Goal: Task Accomplishment & Management: Use online tool/utility

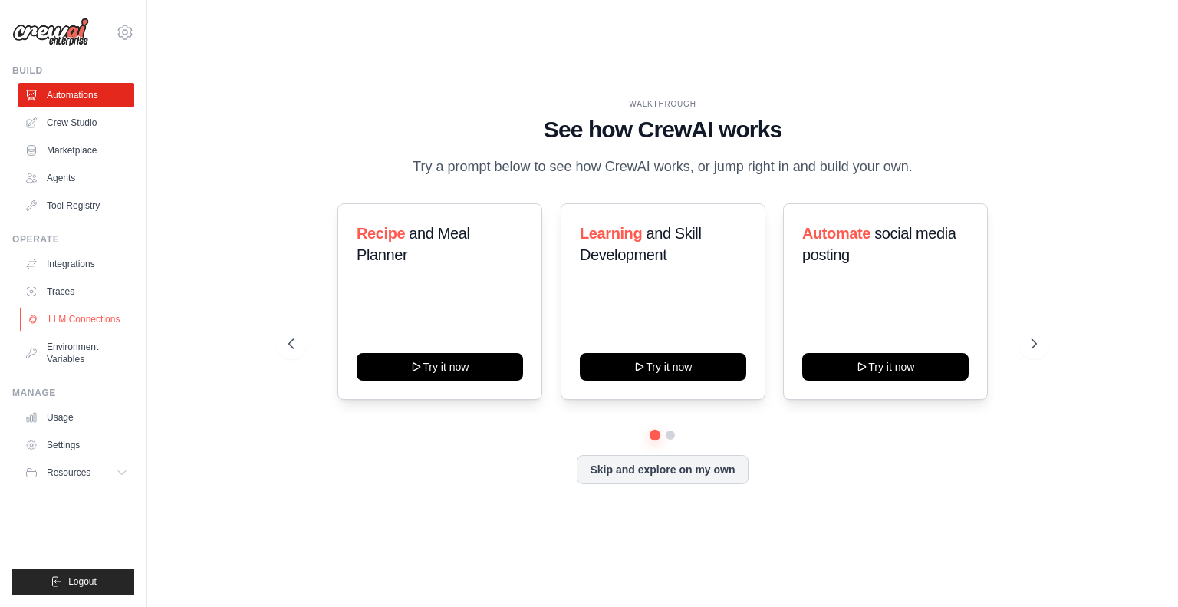
click at [114, 314] on link "LLM Connections" at bounding box center [78, 319] width 116 height 25
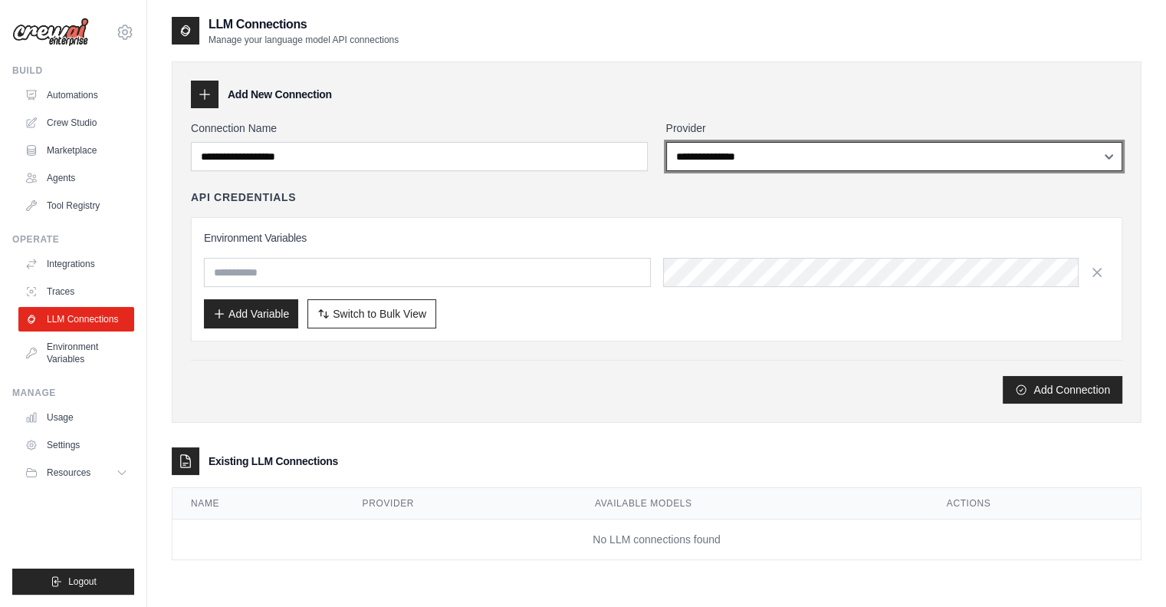
click at [803, 153] on select "**********" at bounding box center [894, 156] width 457 height 29
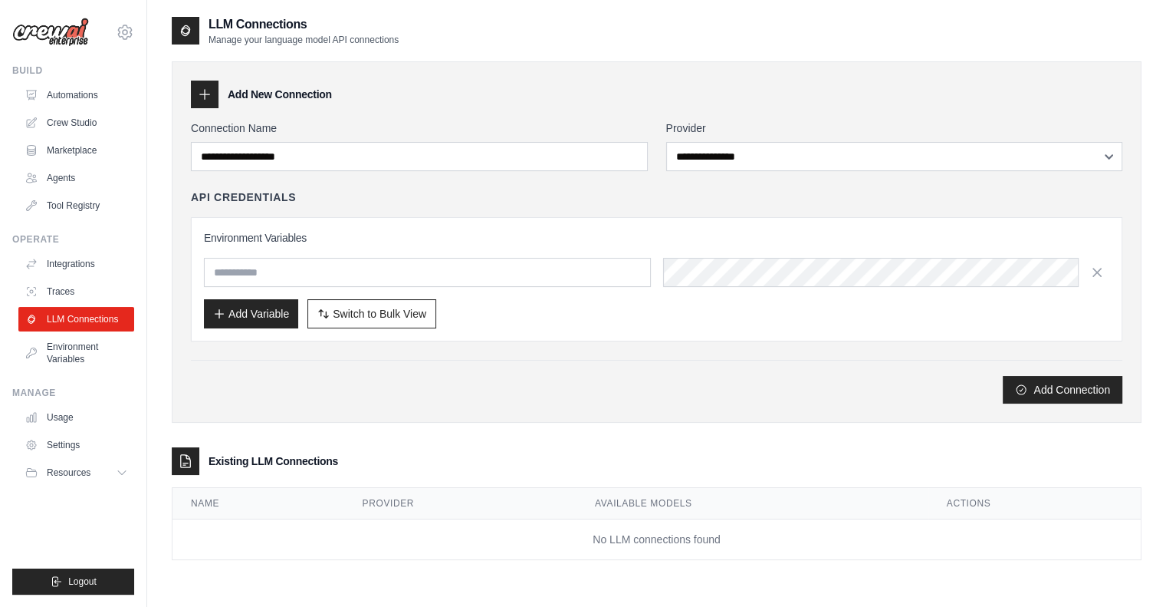
click at [572, 104] on div "Add New Connection" at bounding box center [657, 95] width 932 height 28
click at [69, 290] on link "Traces" at bounding box center [78, 291] width 116 height 25
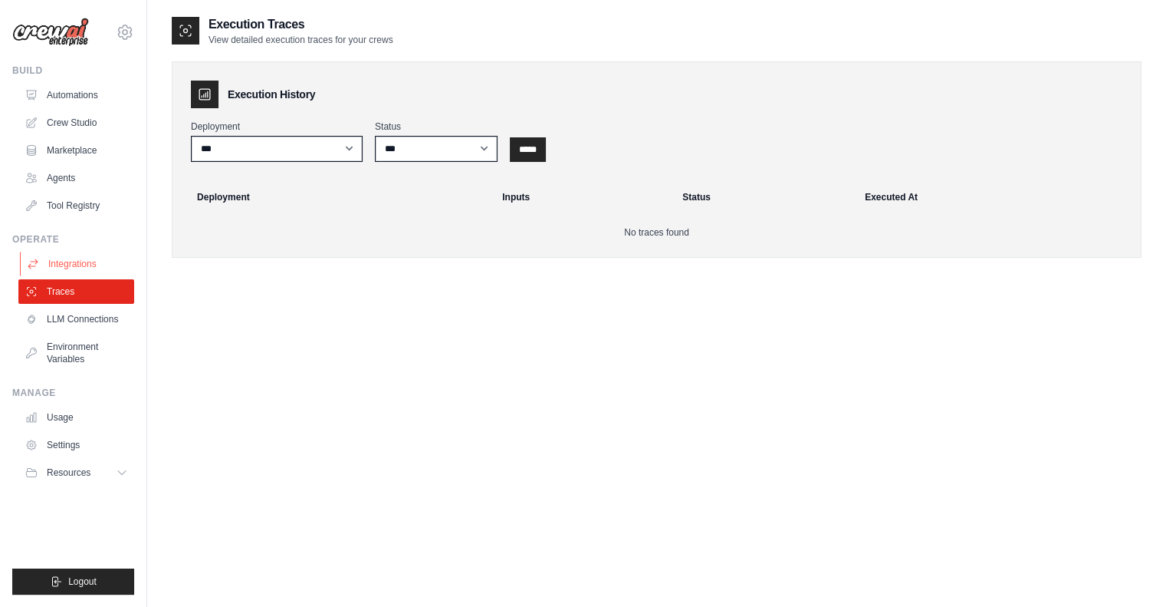
click at [90, 268] on link "Integrations" at bounding box center [78, 264] width 116 height 25
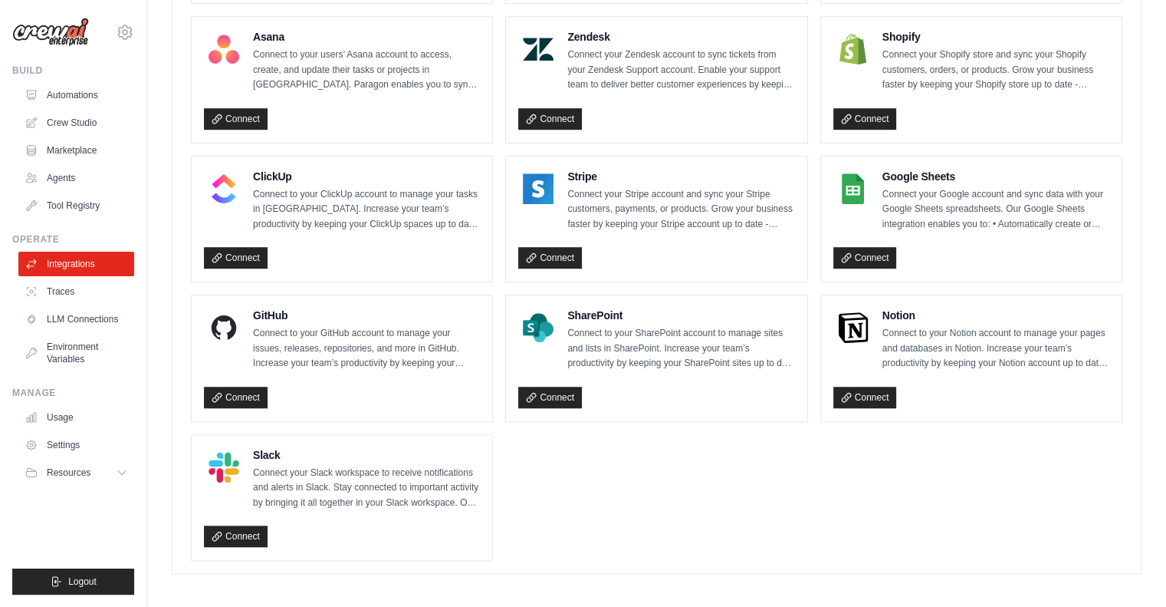
scroll to position [1015, 0]
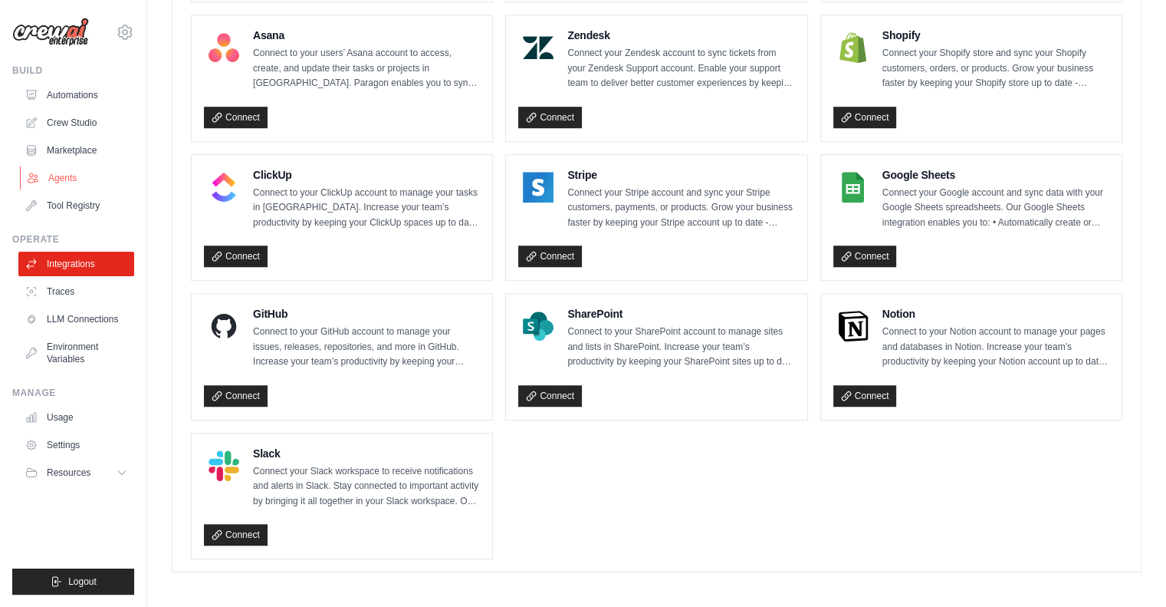
click at [71, 186] on link "Agents" at bounding box center [78, 178] width 116 height 25
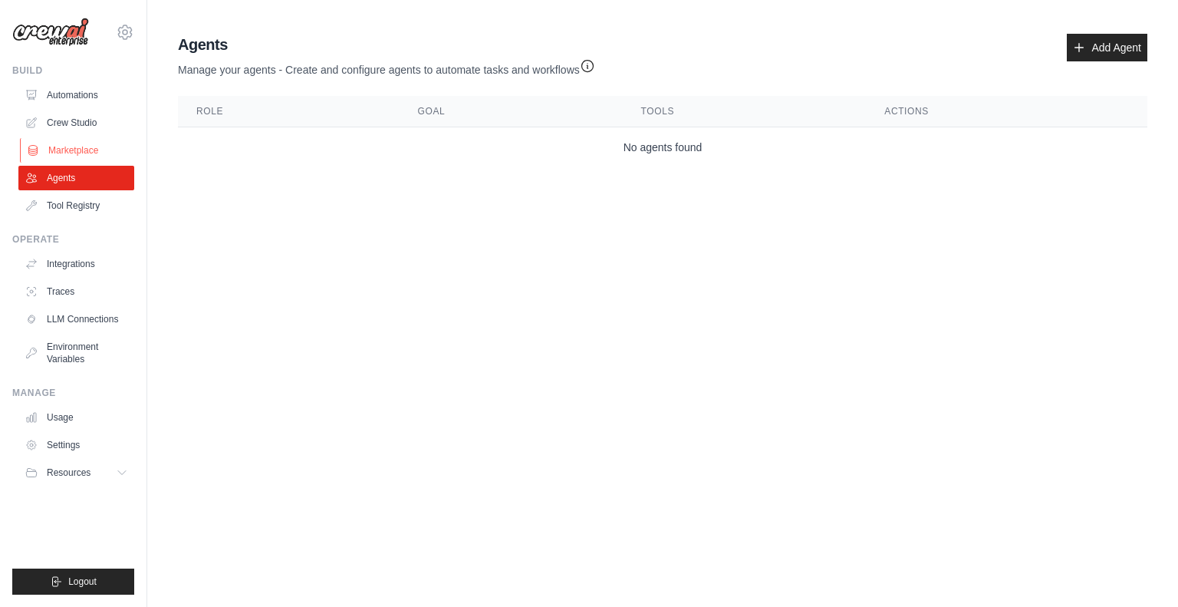
click at [80, 155] on link "Marketplace" at bounding box center [78, 150] width 116 height 25
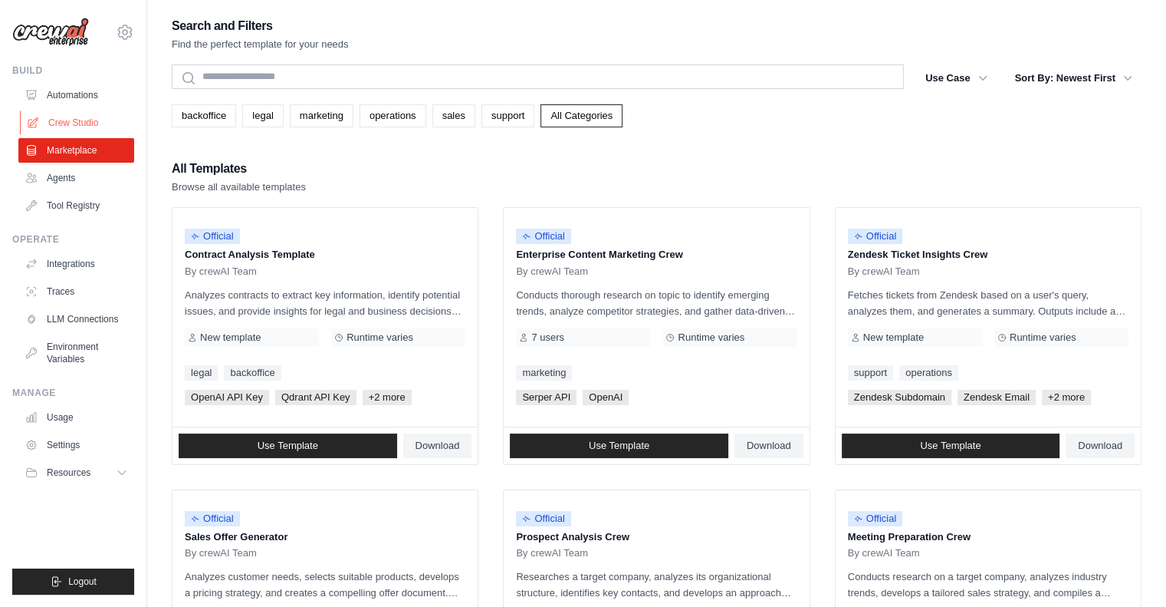
click at [77, 122] on link "Crew Studio" at bounding box center [78, 122] width 116 height 25
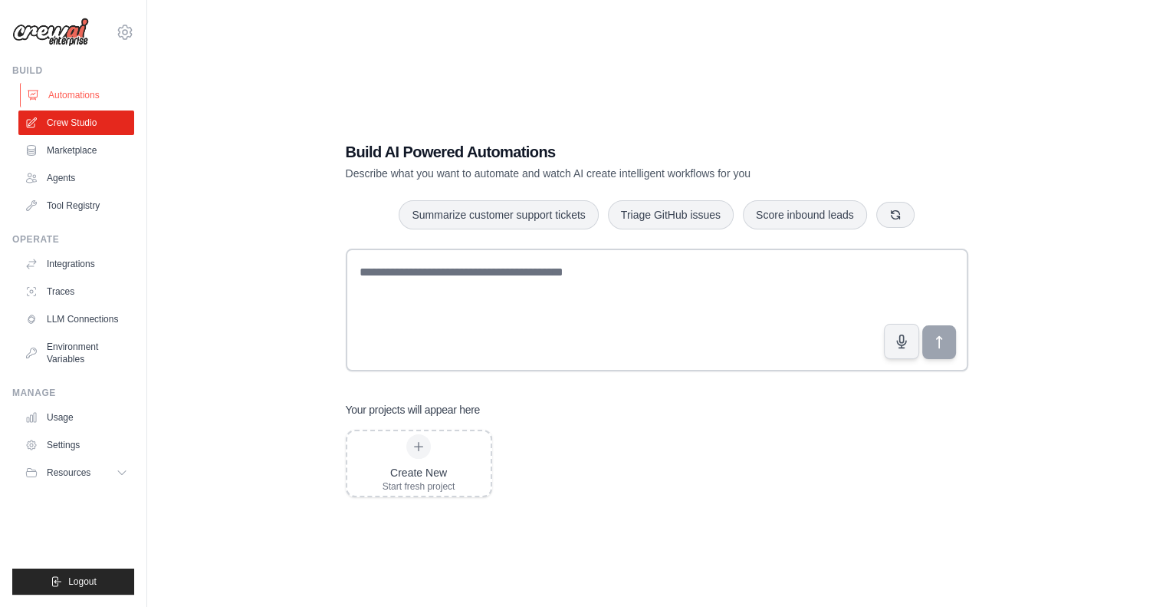
click at [89, 91] on link "Automations" at bounding box center [78, 95] width 116 height 25
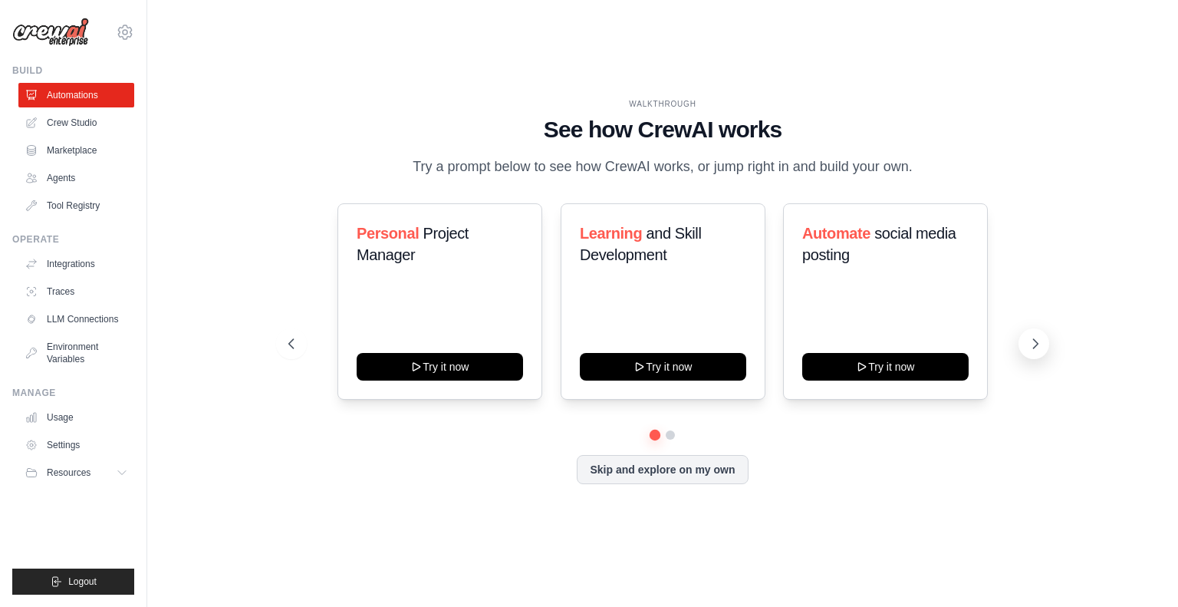
click at [1029, 344] on icon at bounding box center [1035, 343] width 15 height 15
click at [287, 342] on icon at bounding box center [289, 343] width 15 height 15
click at [1035, 348] on icon at bounding box center [1035, 343] width 15 height 15
click at [289, 340] on icon at bounding box center [290, 343] width 5 height 9
click at [677, 293] on div "Learning and Skill Development Try it now" at bounding box center [663, 301] width 205 height 196
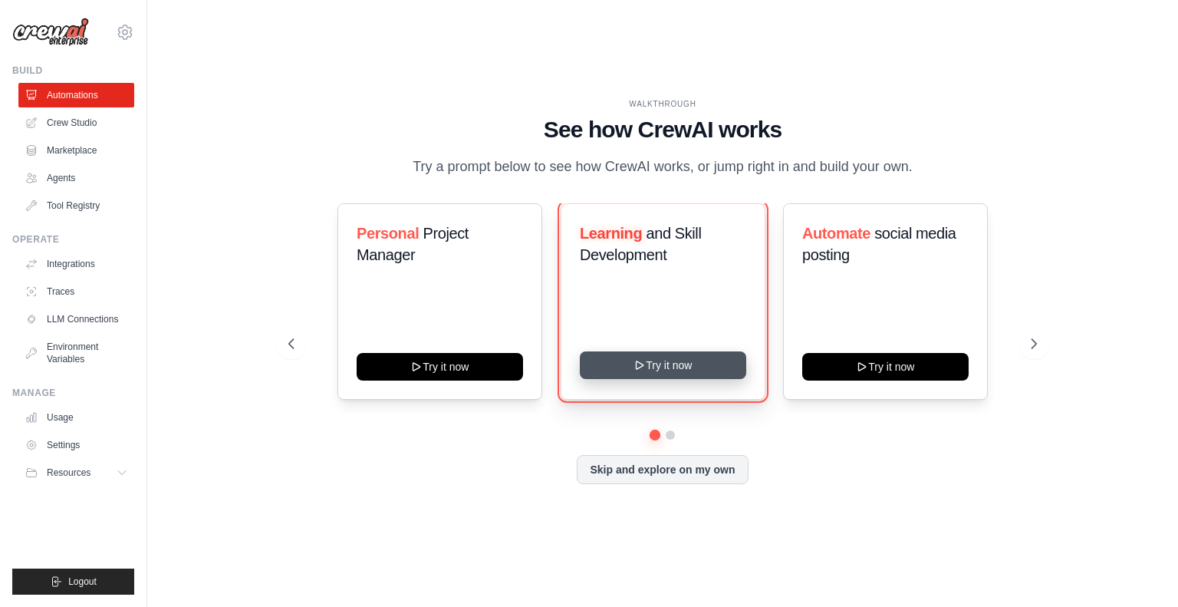
click at [691, 362] on button "Try it now" at bounding box center [663, 365] width 166 height 28
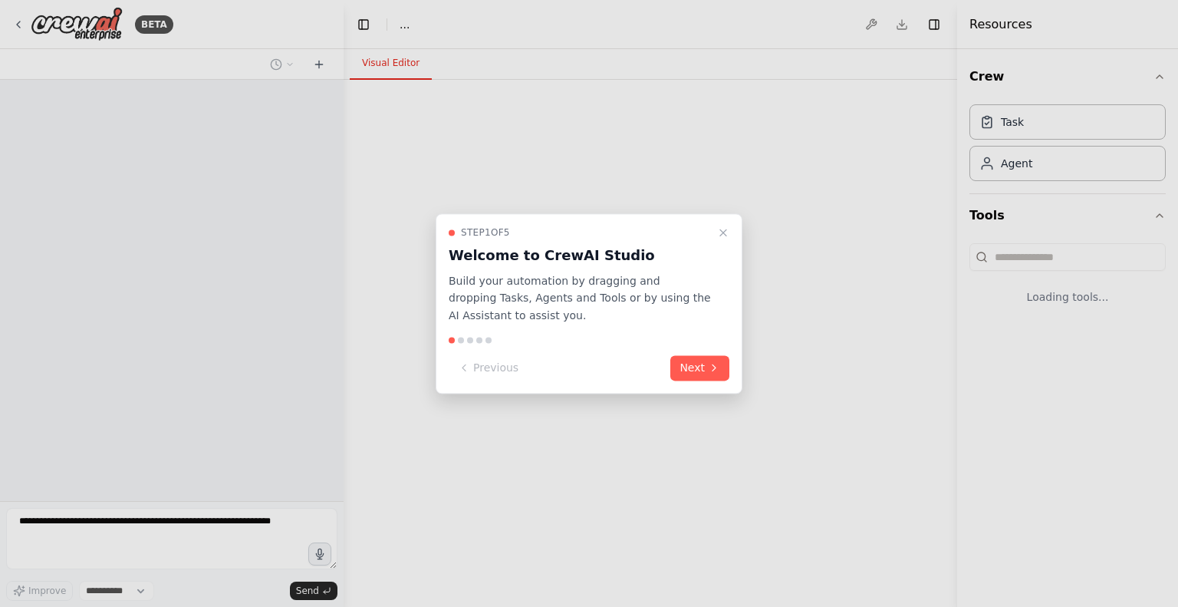
select select "****"
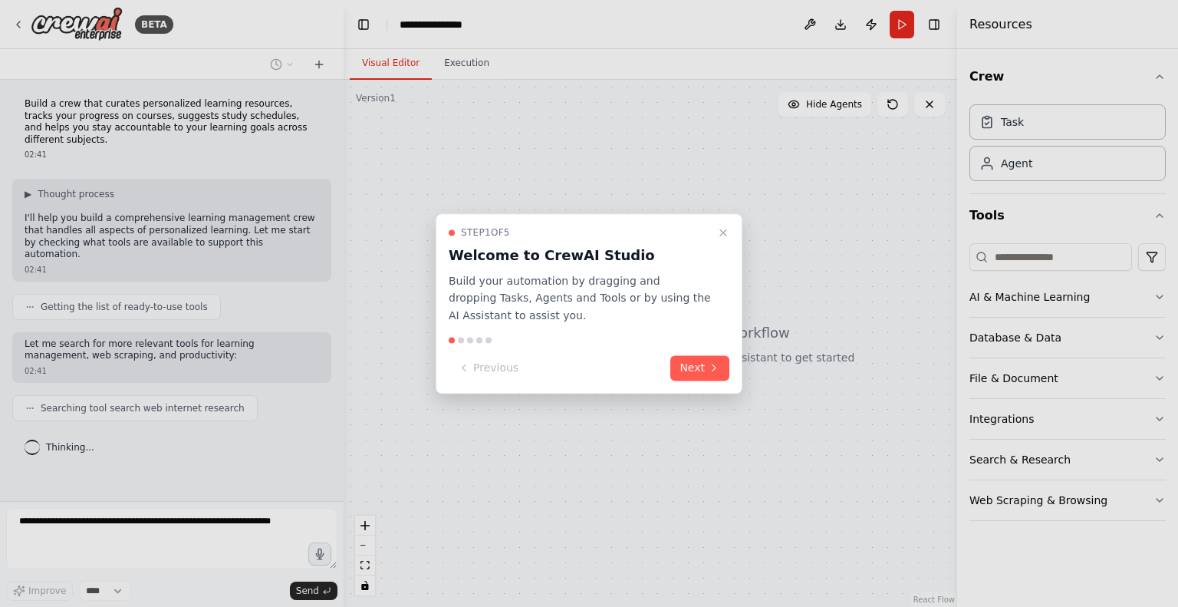
click at [691, 362] on button "Next" at bounding box center [699, 367] width 59 height 25
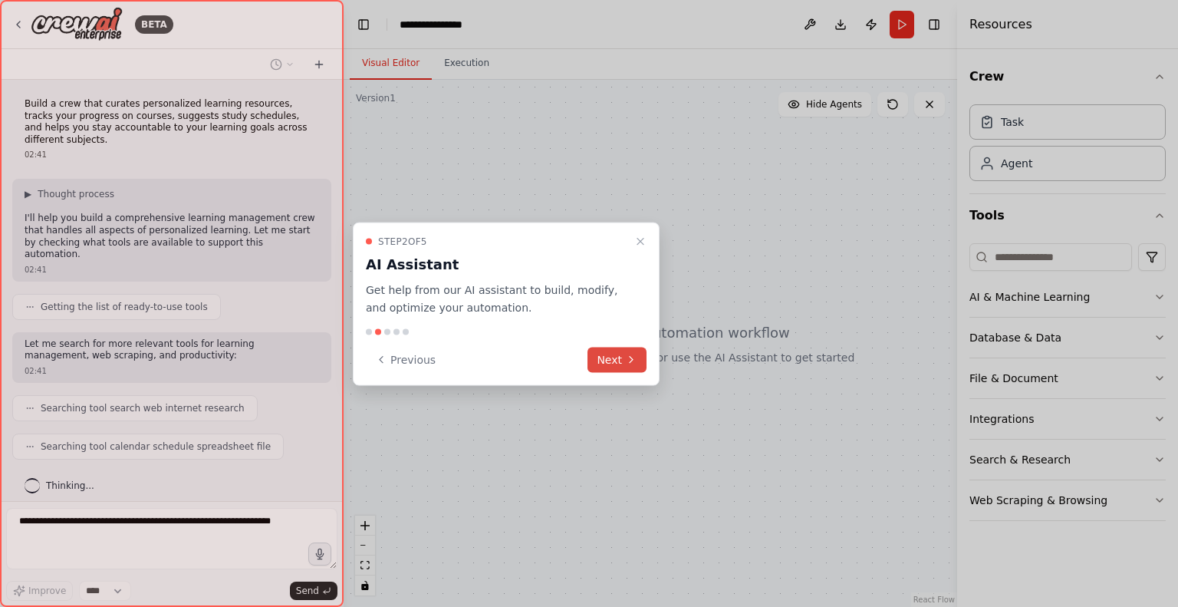
scroll to position [21, 0]
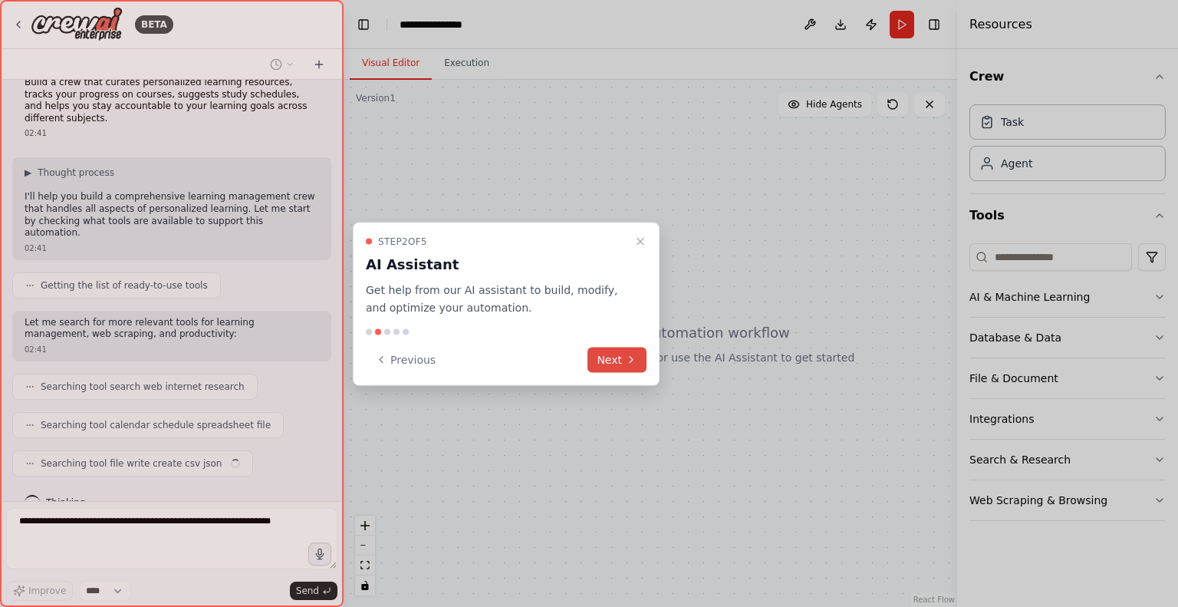
click at [610, 349] on button "Next" at bounding box center [616, 359] width 59 height 25
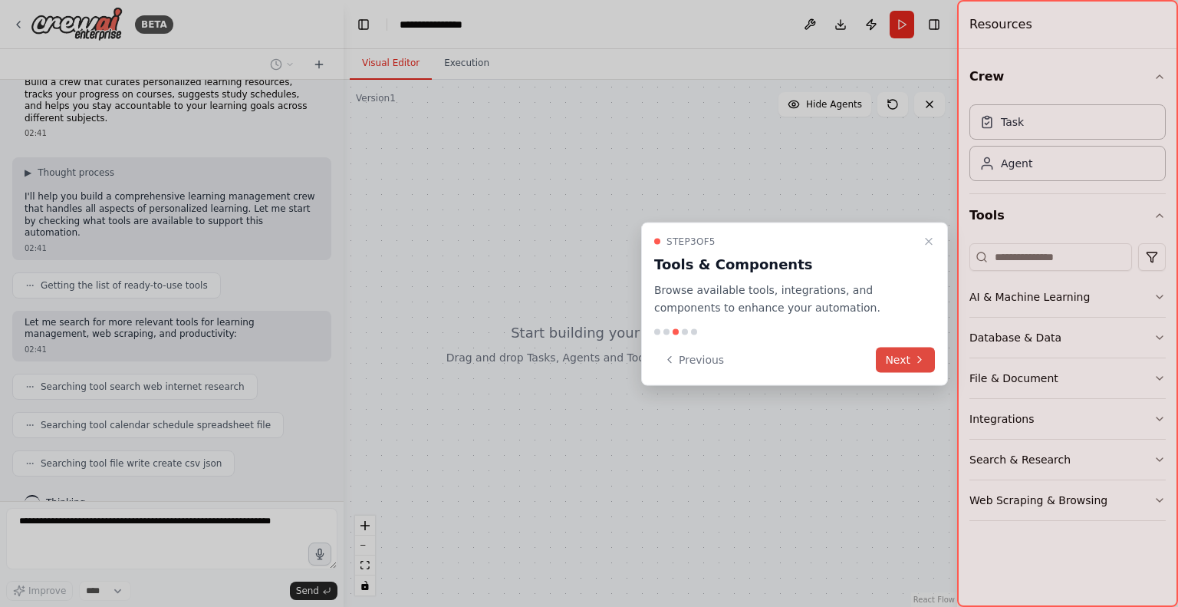
click at [906, 357] on button "Next" at bounding box center [905, 359] width 59 height 25
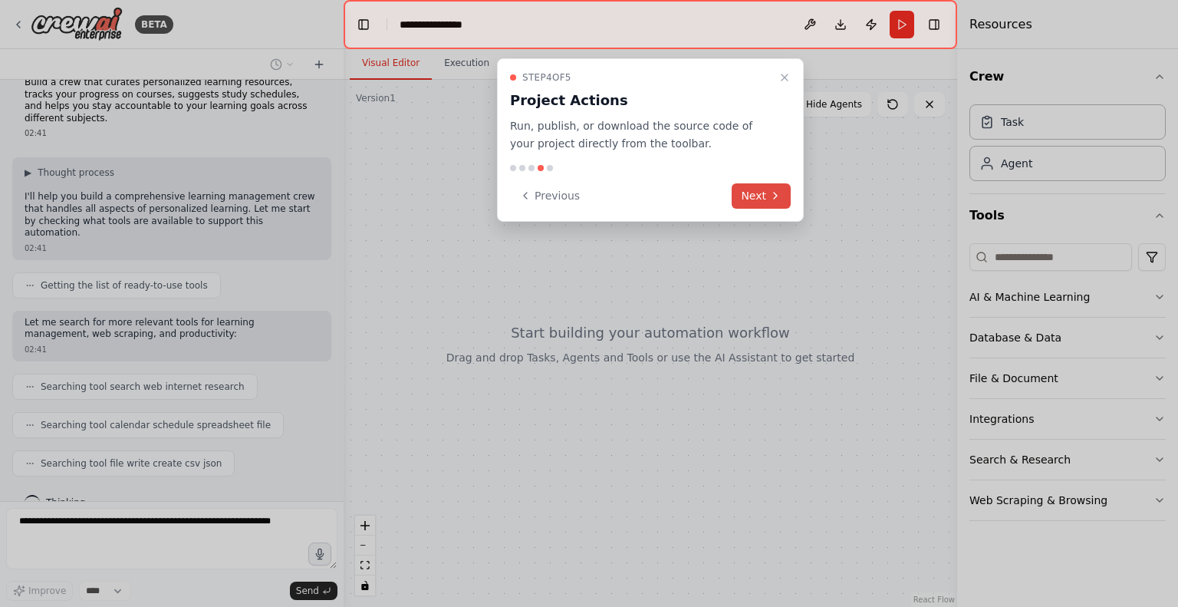
click at [755, 194] on button "Next" at bounding box center [761, 195] width 59 height 25
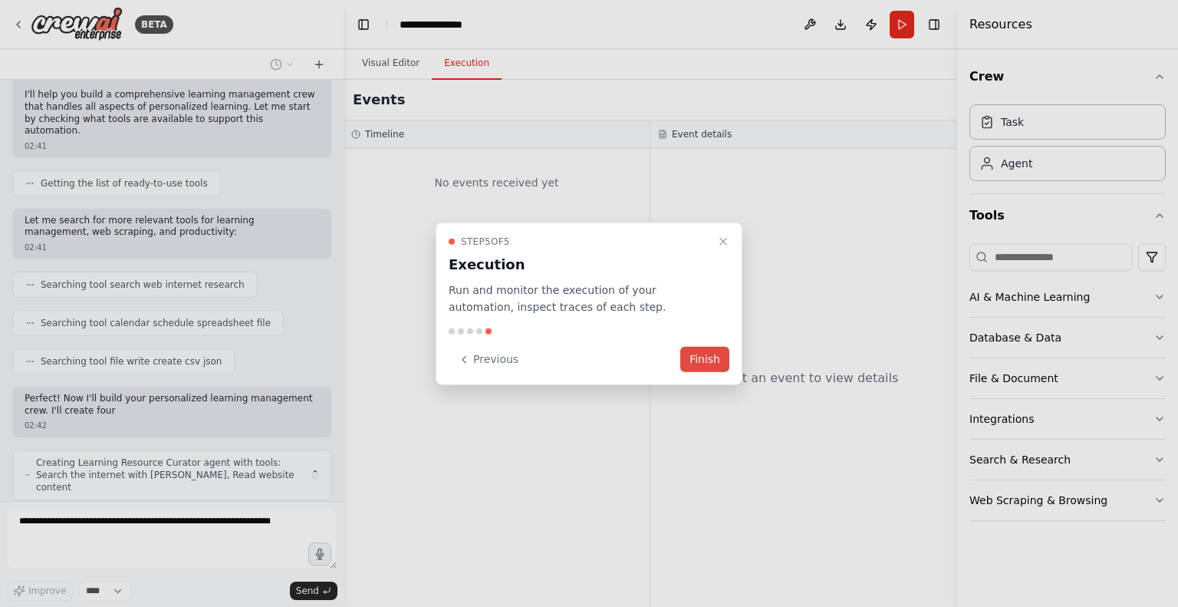
click at [715, 356] on button "Finish" at bounding box center [704, 359] width 49 height 25
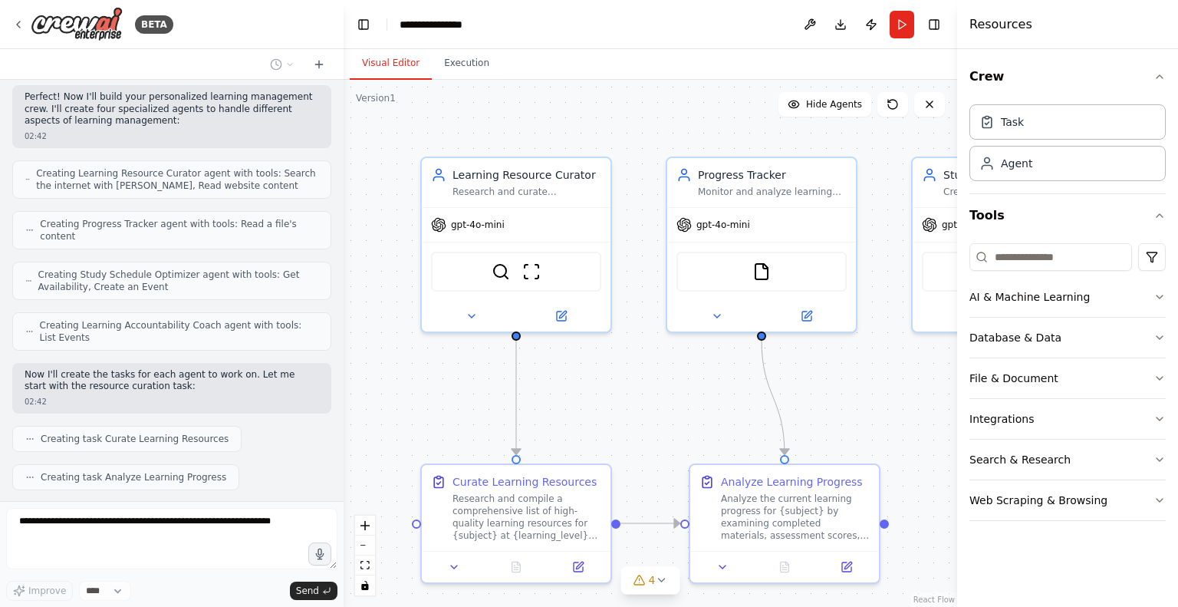
scroll to position [463, 0]
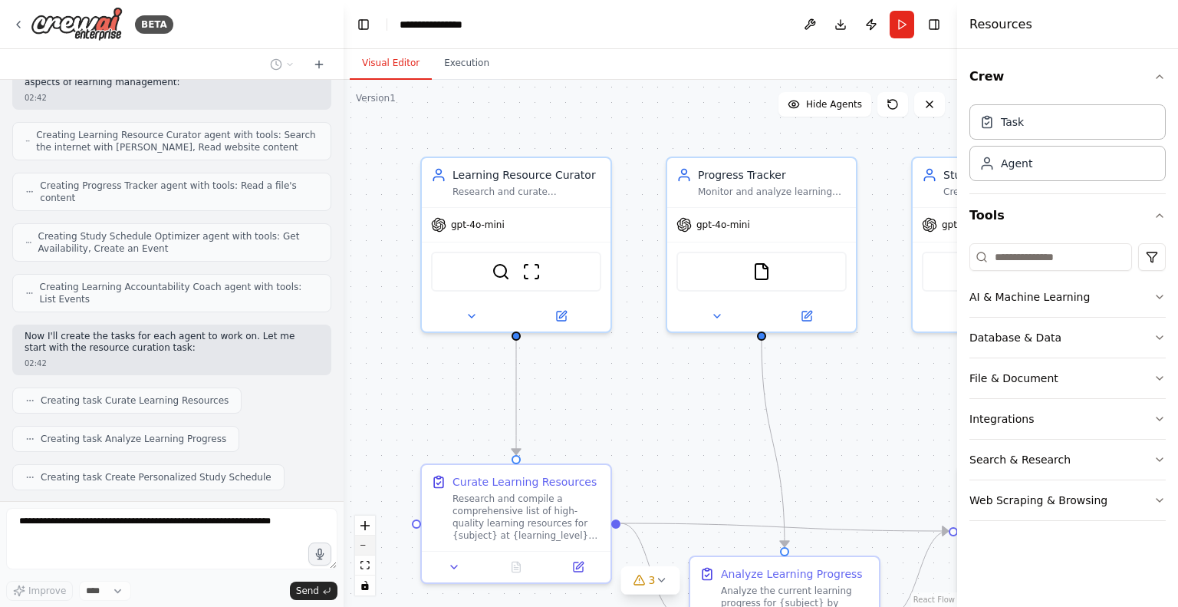
click at [364, 542] on button "zoom out" at bounding box center [365, 545] width 20 height 20
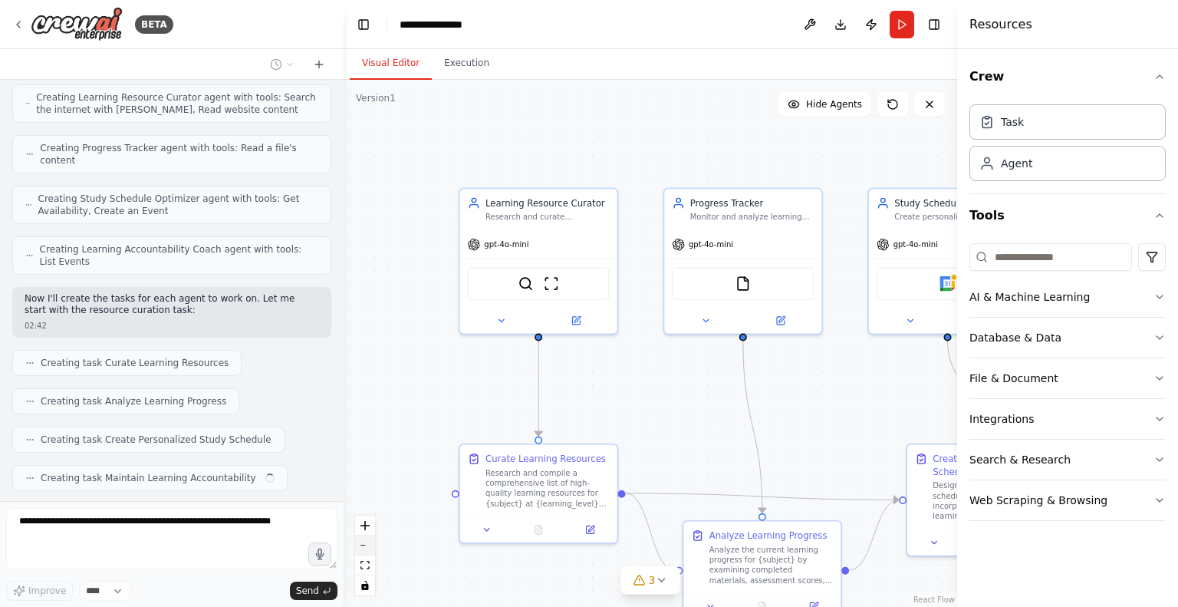
click at [364, 542] on button "zoom out" at bounding box center [365, 545] width 20 height 20
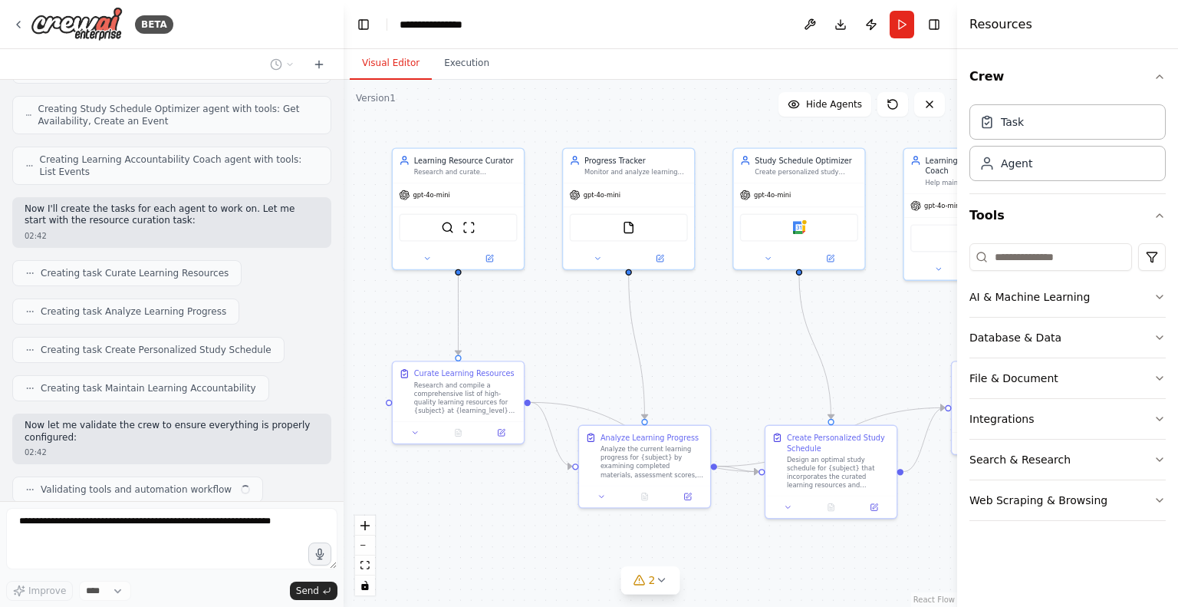
scroll to position [602, 0]
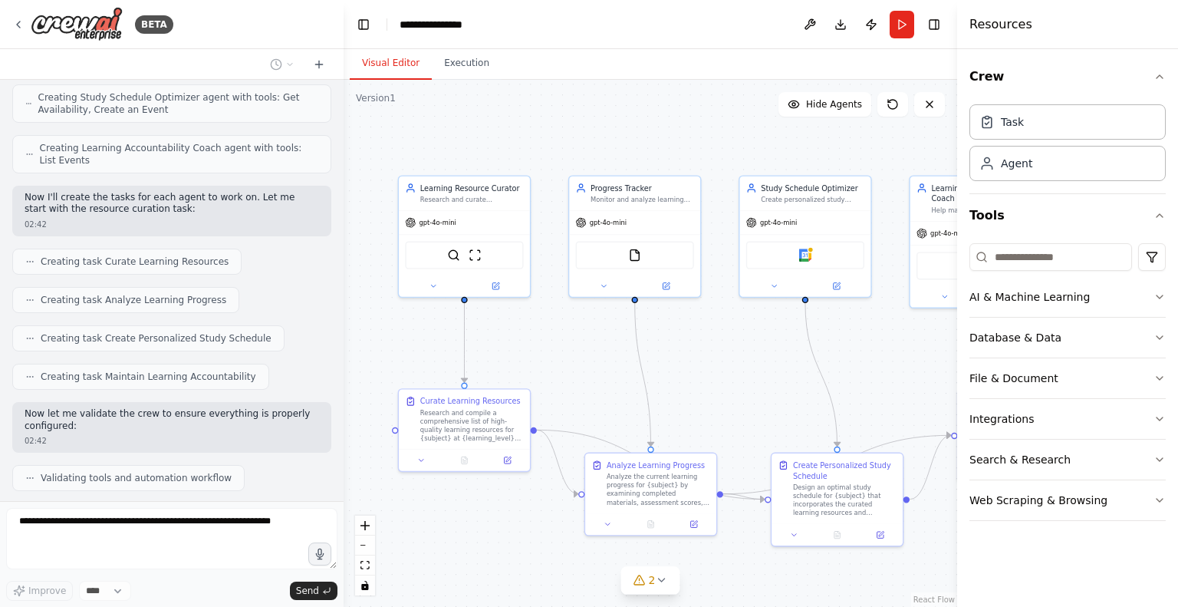
drag, startPoint x: 451, startPoint y: 363, endPoint x: 358, endPoint y: 324, distance: 100.4
click at [358, 324] on div ".deletable-edge-delete-btn { width: 20px; height: 20px; border: 0px solid #ffff…" at bounding box center [650, 343] width 613 height 527
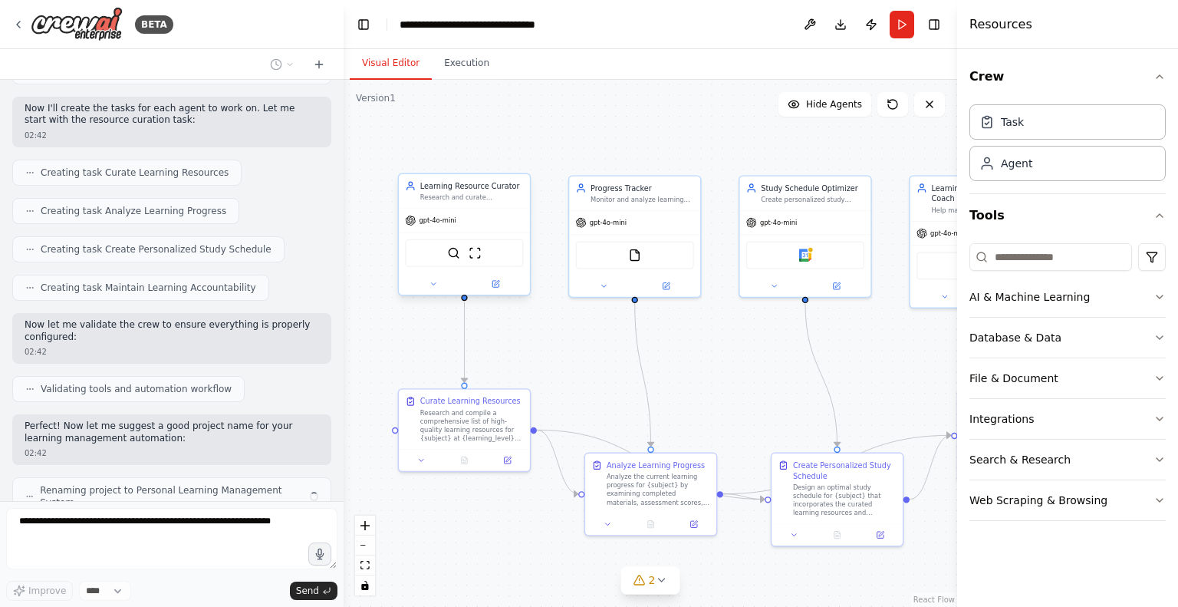
scroll to position [703, 0]
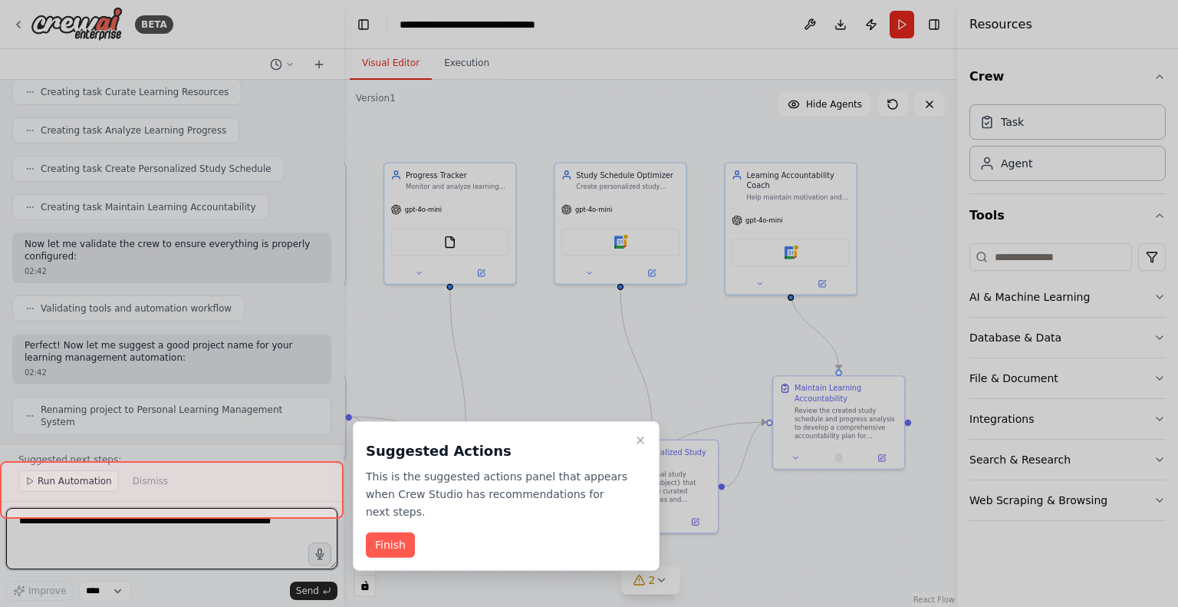
drag, startPoint x: 564, startPoint y: 367, endPoint x: 379, endPoint y: 354, distance: 185.3
click at [379, 354] on div "BETA Build a crew that curates personalized learning resources, tracks your pro…" at bounding box center [589, 303] width 1178 height 607
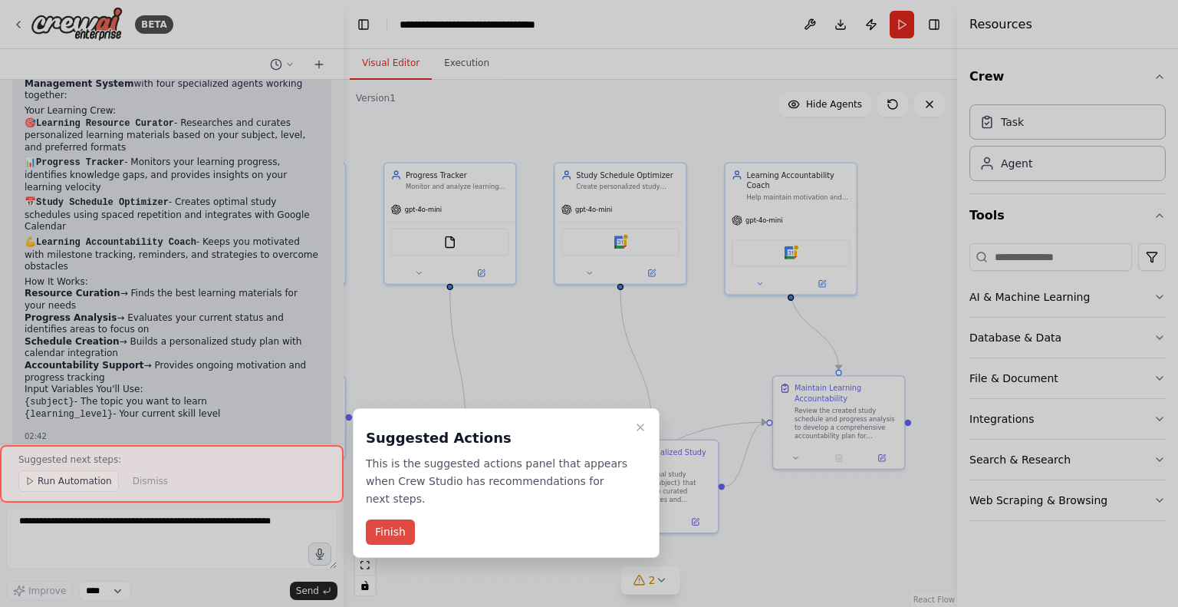
click at [399, 519] on button "Finish" at bounding box center [390, 531] width 49 height 25
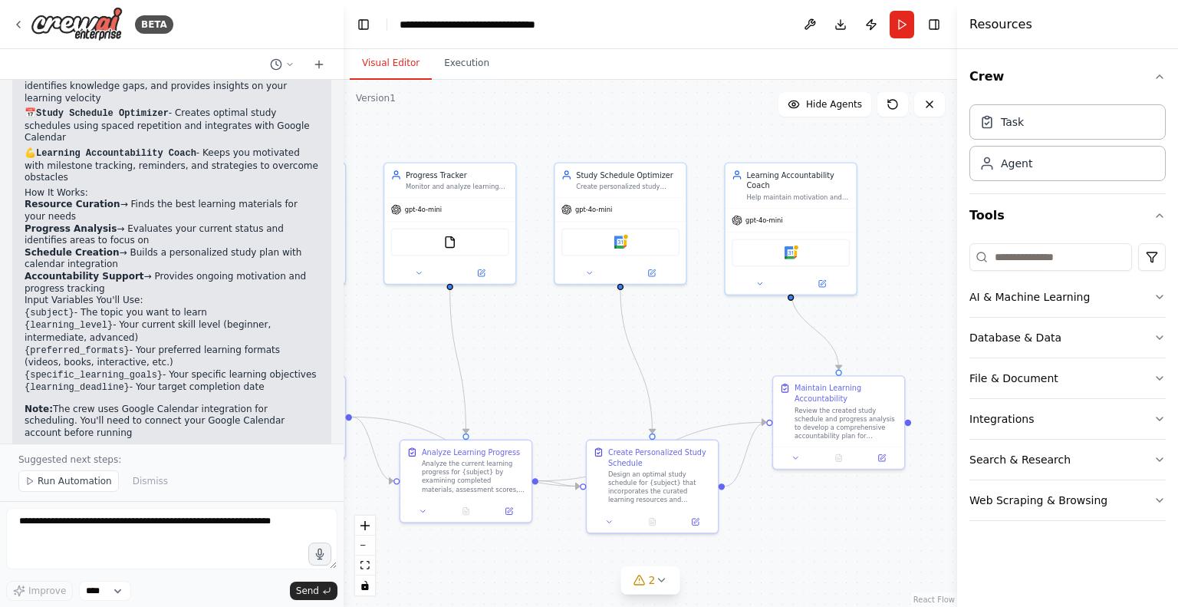
scroll to position [1259, 0]
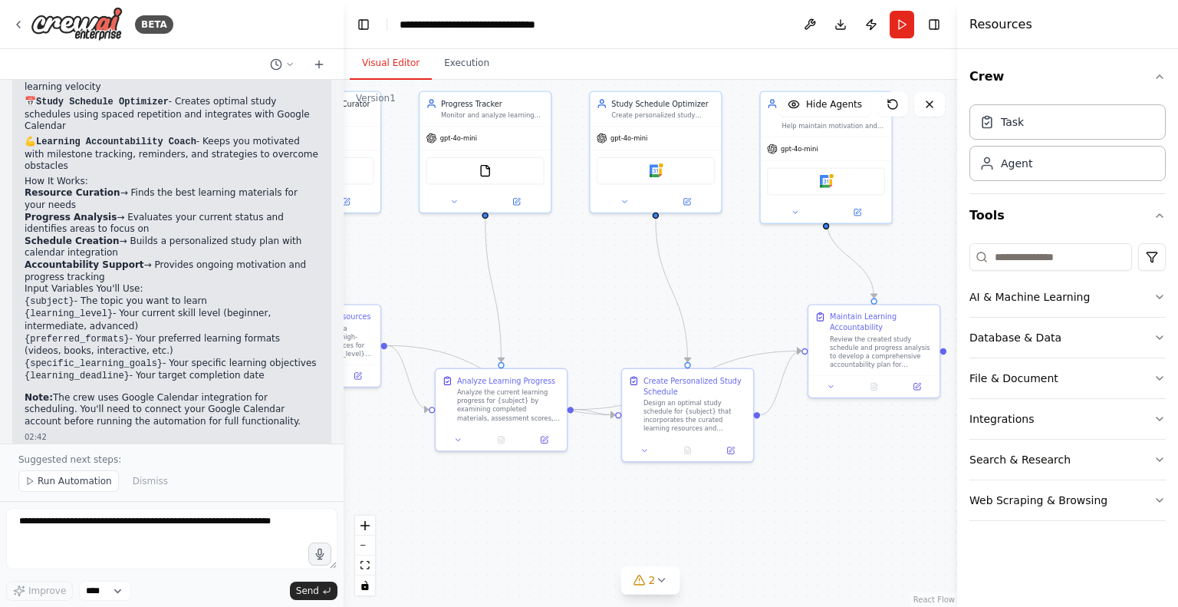
drag, startPoint x: 581, startPoint y: 373, endPoint x: 617, endPoint y: 301, distance: 79.6
click at [617, 301] on div ".deletable-edge-delete-btn { width: 20px; height: 20px; border: 0px solid #ffff…" at bounding box center [650, 343] width 613 height 527
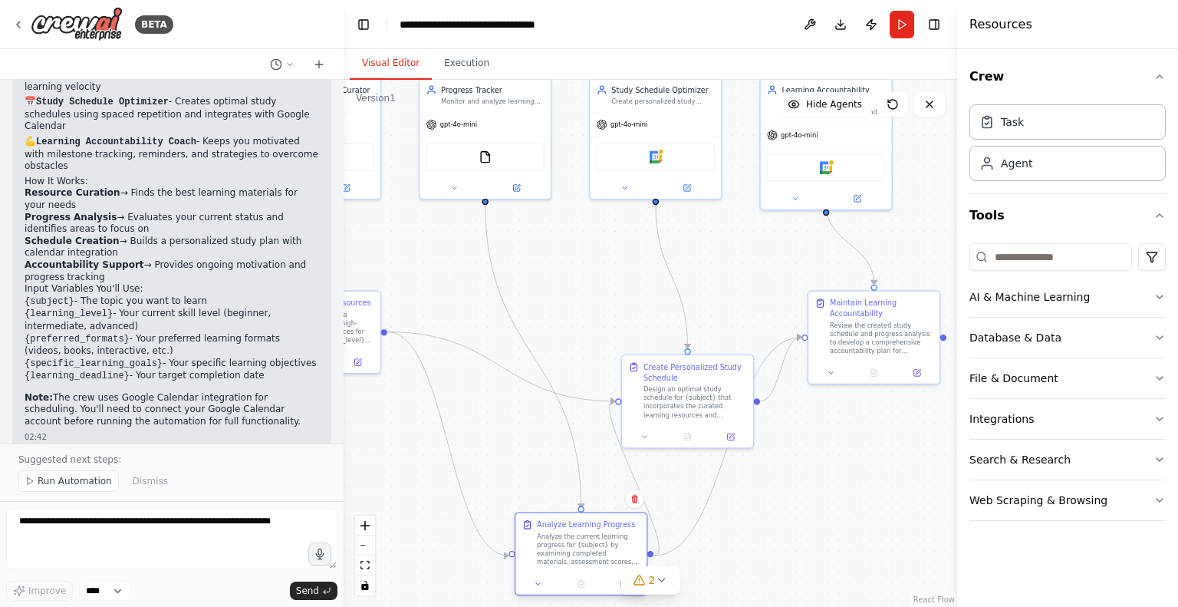
drag, startPoint x: 521, startPoint y: 413, endPoint x: 598, endPoint y: 561, distance: 166.7
click at [598, 561] on div "Analyze the current learning progress for {subject} by examining completed mate…" at bounding box center [589, 549] width 104 height 34
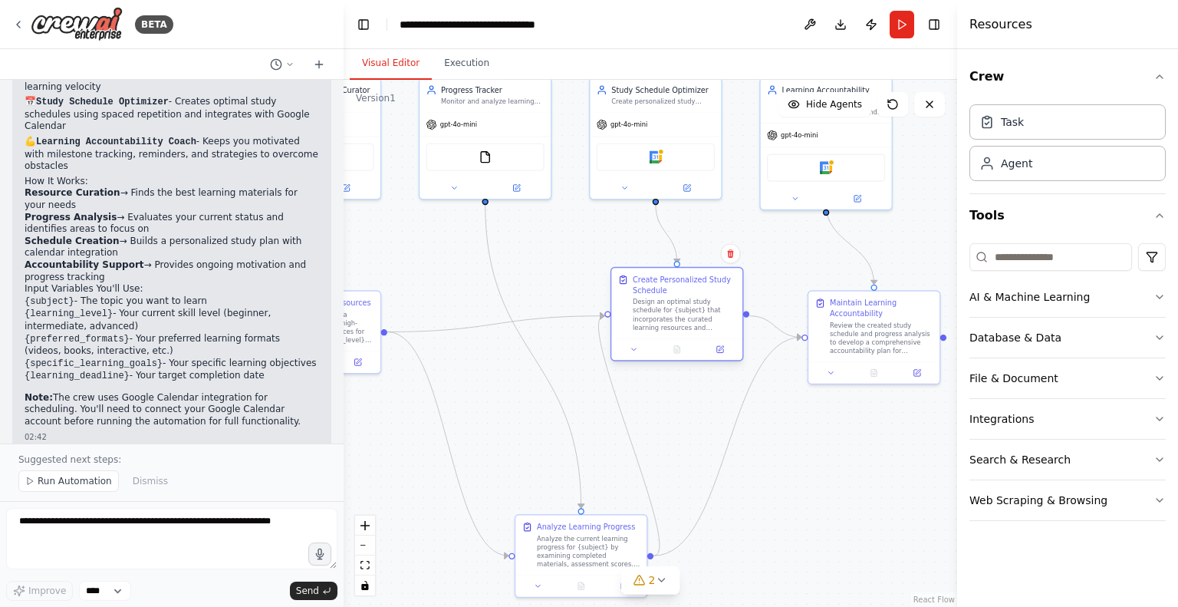
drag, startPoint x: 675, startPoint y: 399, endPoint x: 669, endPoint y: 317, distance: 81.5
click at [669, 317] on div "Design an optimal study schedule for {subject} that incorporates the curated le…" at bounding box center [685, 315] width 104 height 34
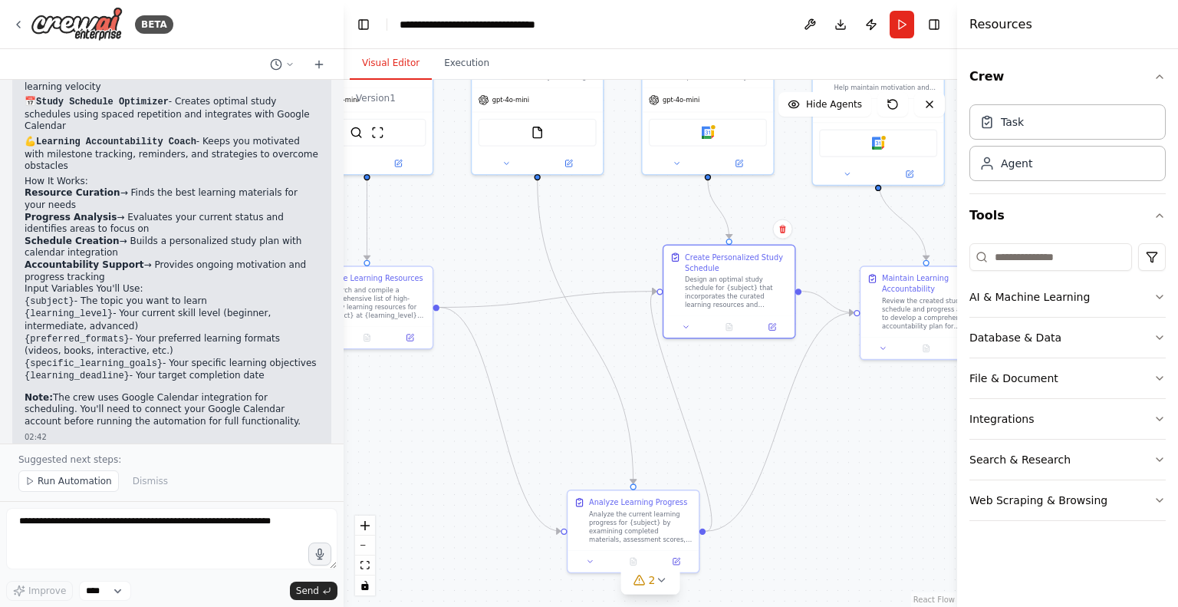
drag, startPoint x: 689, startPoint y: 406, endPoint x: 741, endPoint y: 381, distance: 57.6
click at [741, 381] on div ".deletable-edge-delete-btn { width: 20px; height: 20px; border: 0px solid #ffff…" at bounding box center [650, 343] width 613 height 527
click at [742, 384] on div ".deletable-edge-delete-btn { width: 20px; height: 20px; border: 0px solid #ffff…" at bounding box center [650, 343] width 613 height 527
